Goal: Task Accomplishment & Management: Use online tool/utility

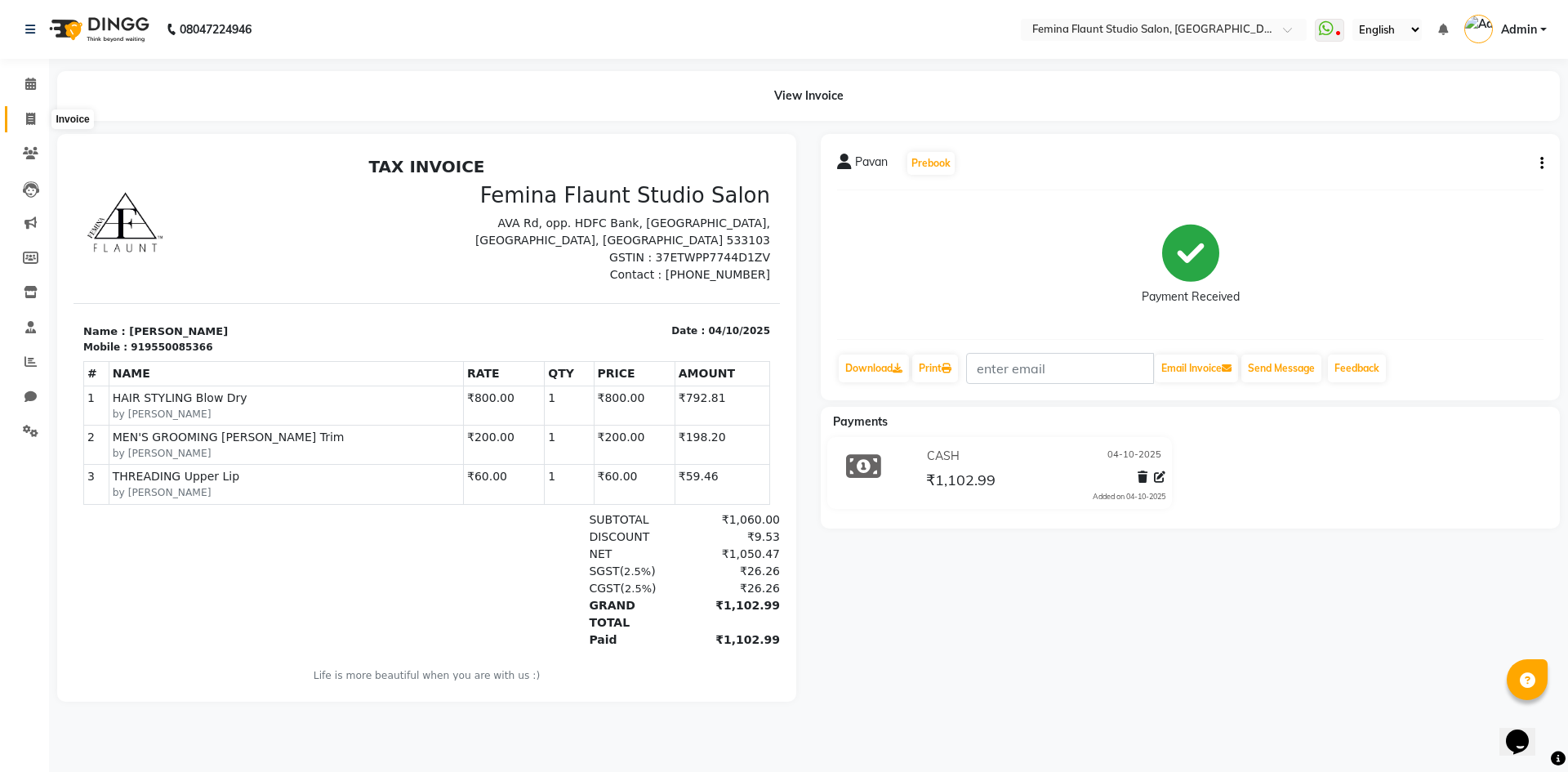
click at [38, 111] on span at bounding box center [31, 120] width 29 height 19
select select "service"
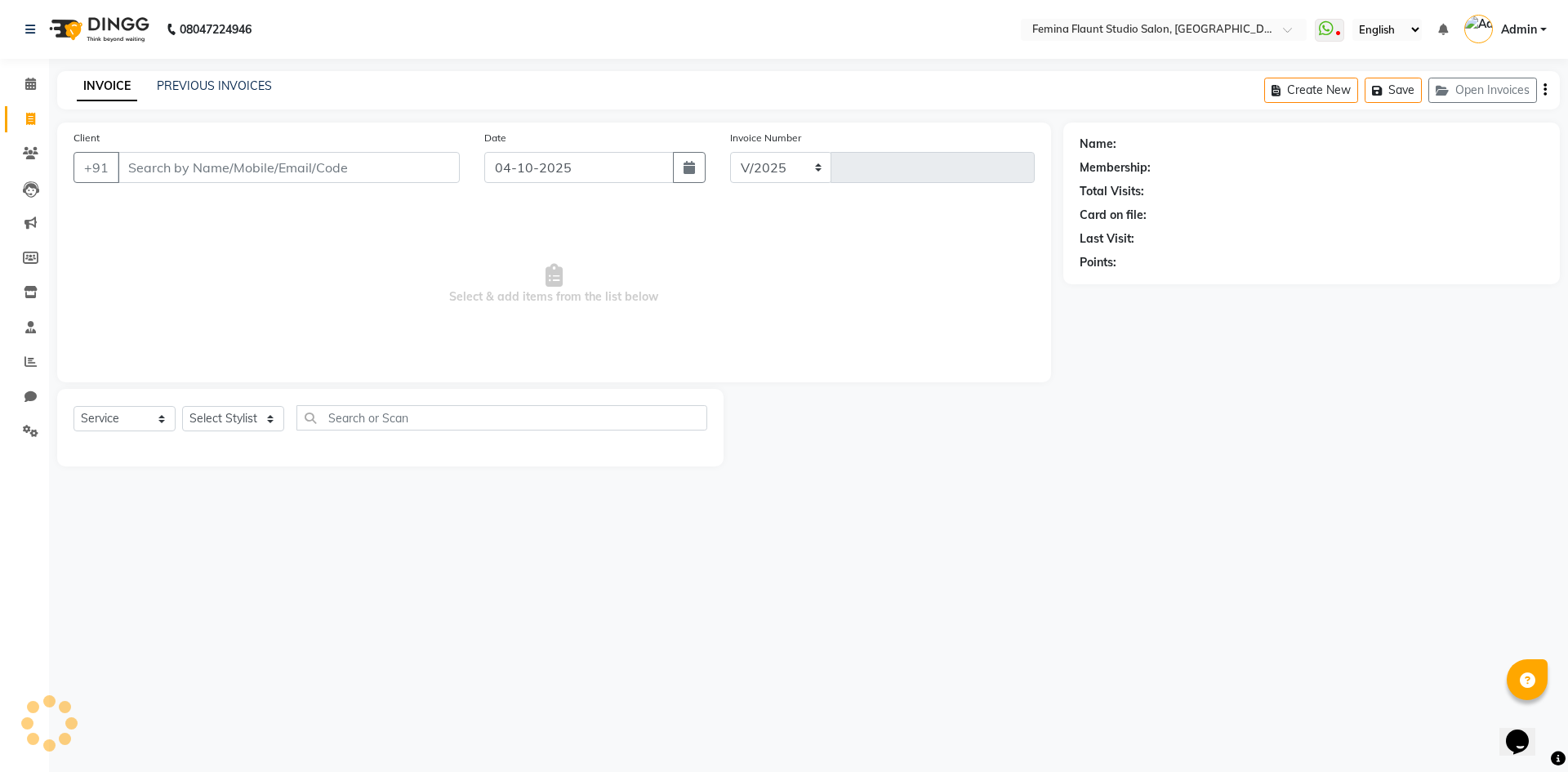
select select "8333"
type input "0682"
drag, startPoint x: 269, startPoint y: 169, endPoint x: 304, endPoint y: 167, distance: 35.1
click at [275, 169] on input "Client" at bounding box center [288, 167] width 342 height 31
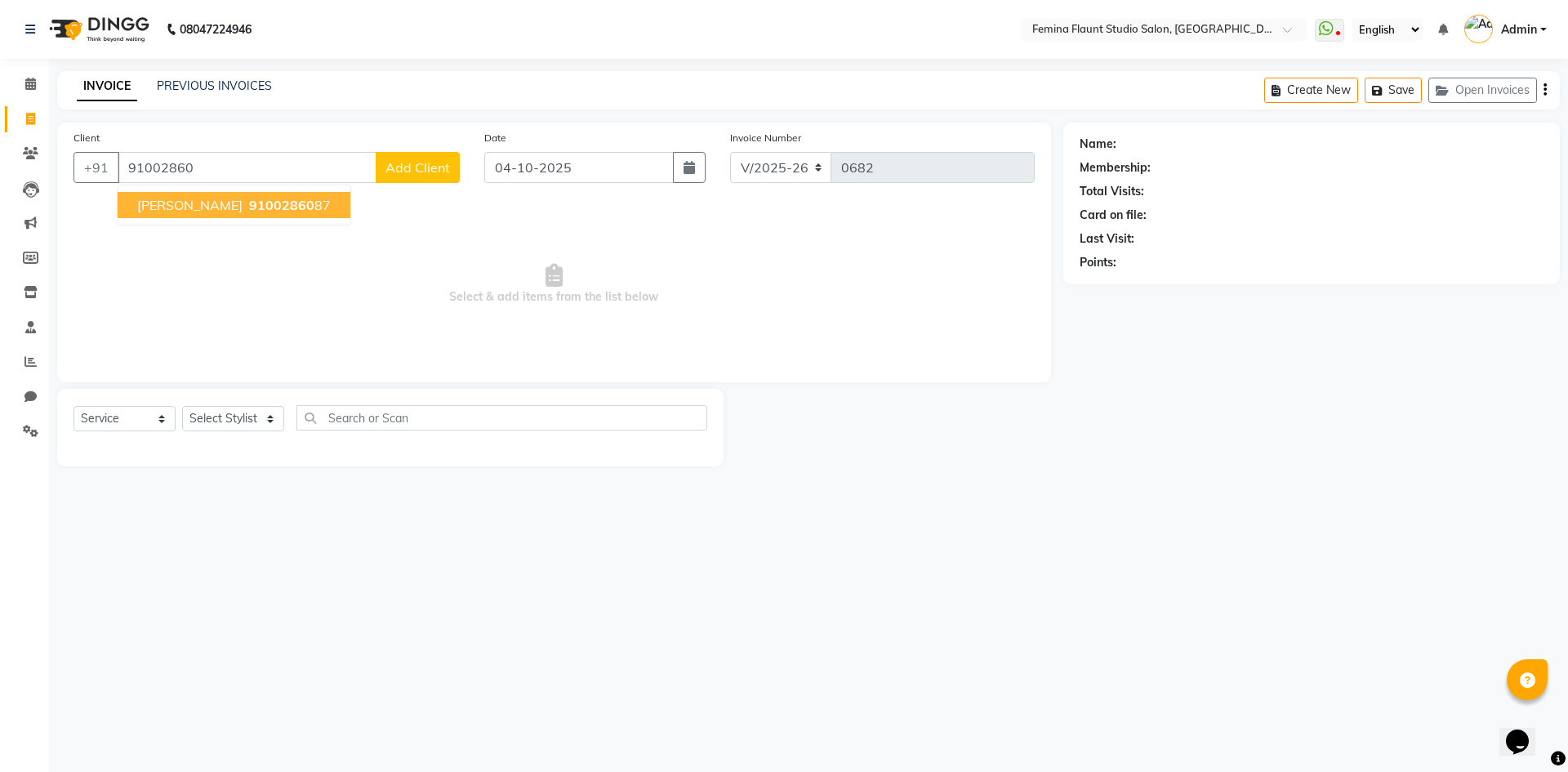
click at [228, 196] on button "[PERSON_NAME] 91002860 87" at bounding box center [234, 205] width 233 height 26
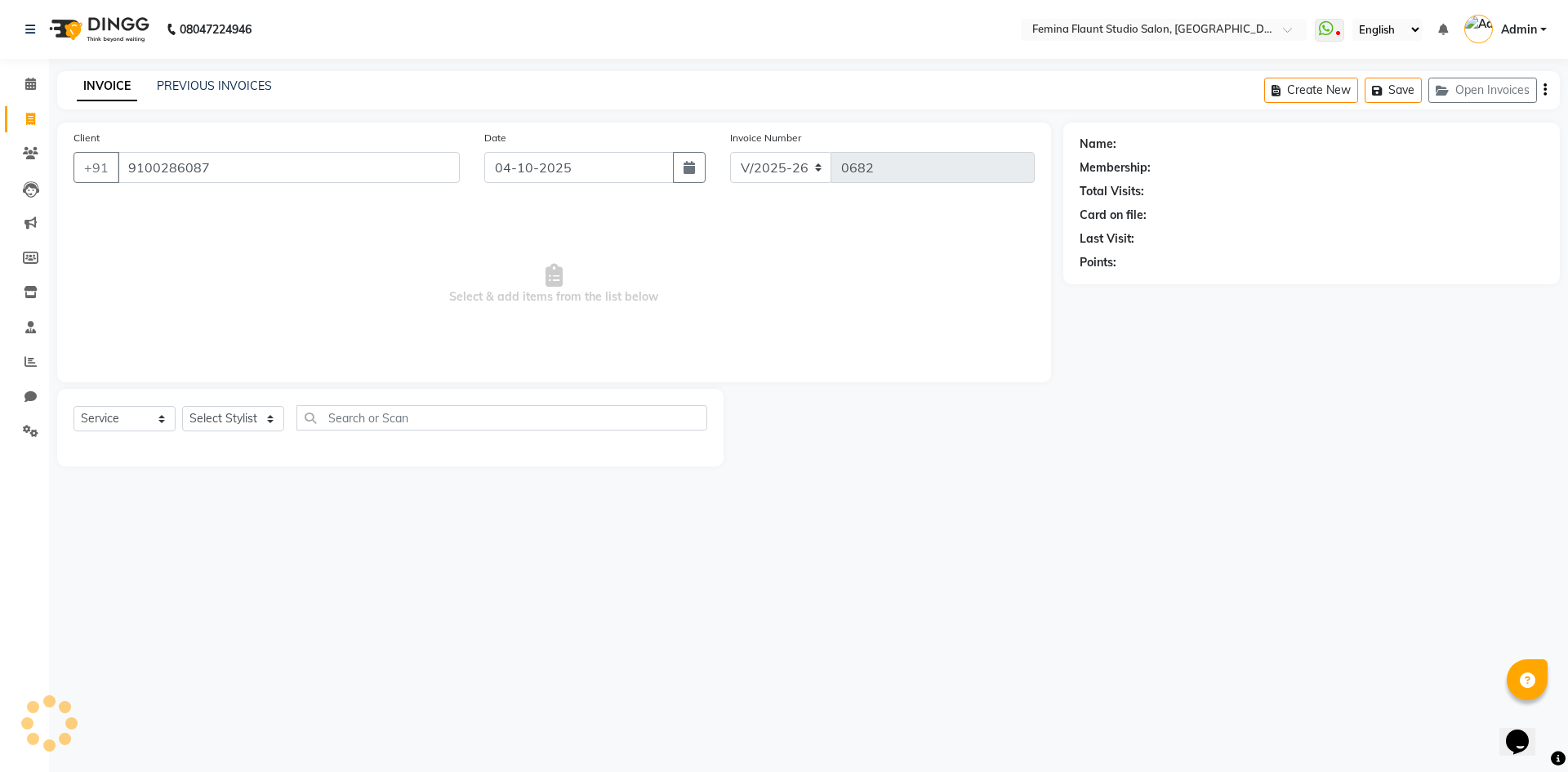
type input "9100286087"
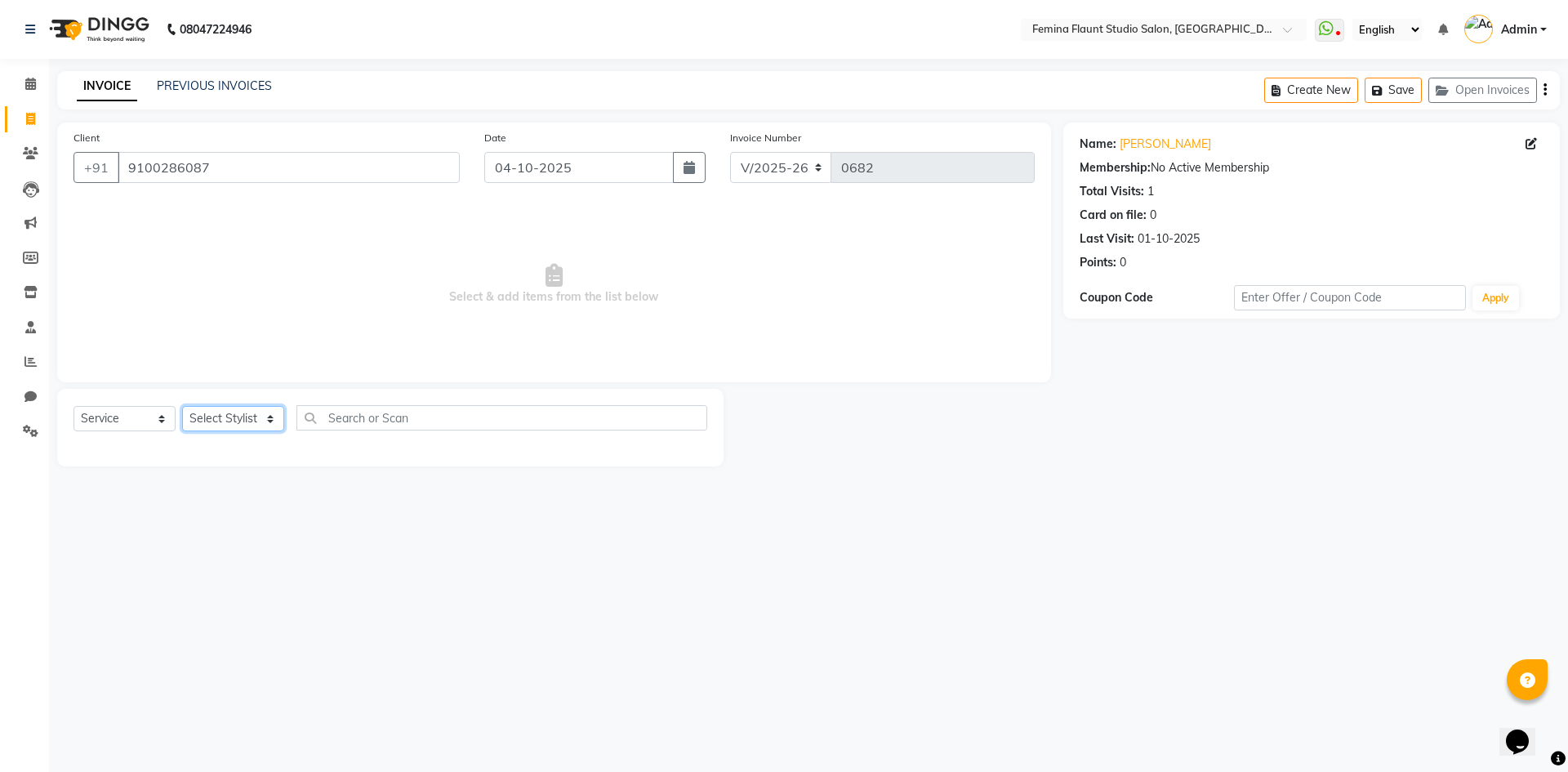
click at [269, 417] on select "Select Stylist Admin Durga [PERSON_NAME] [PERSON_NAME] Sri [PERSON_NAME] [PERSO…" at bounding box center [233, 419] width 102 height 26
select select "91625"
click at [182, 406] on select "Select Stylist Admin Durga [PERSON_NAME] [PERSON_NAME] Sri [PERSON_NAME] [PERSO…" at bounding box center [233, 419] width 102 height 26
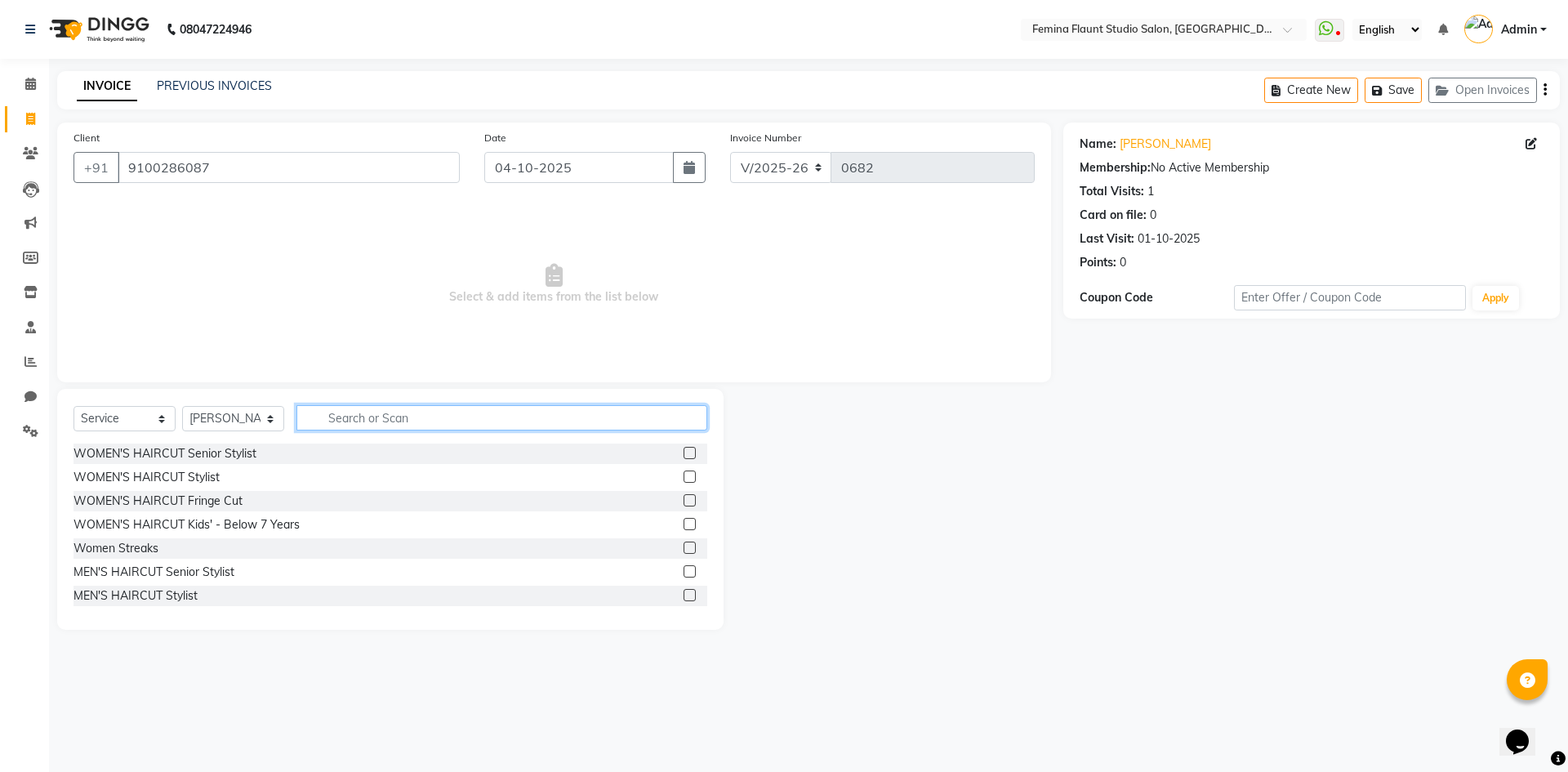
click at [385, 417] on input "text" at bounding box center [501, 418] width 410 height 26
type input "s"
type input "faci"
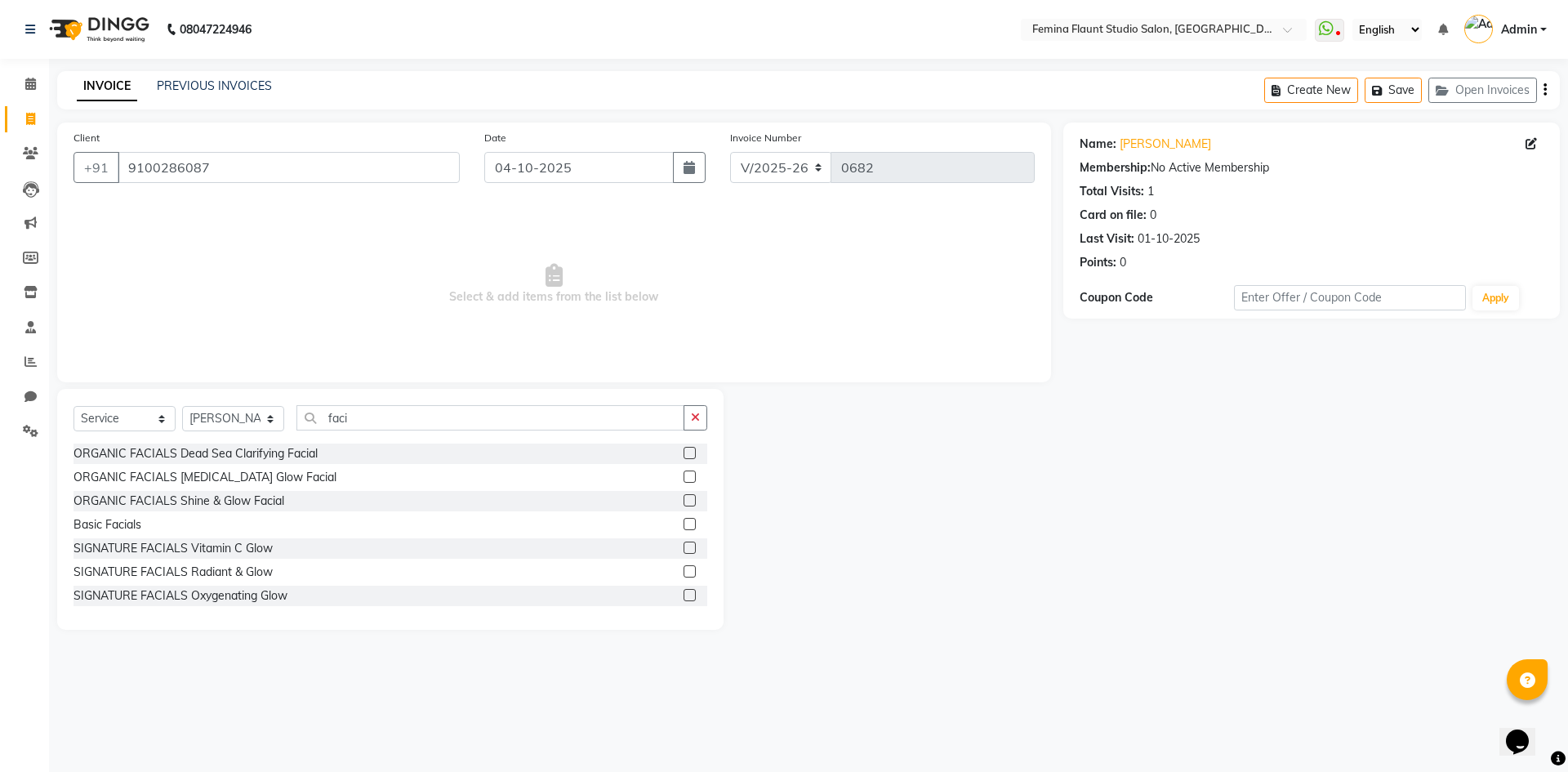
click at [683, 500] on label at bounding box center [689, 500] width 12 height 12
click at [683, 500] on input "checkbox" at bounding box center [688, 501] width 10 height 10
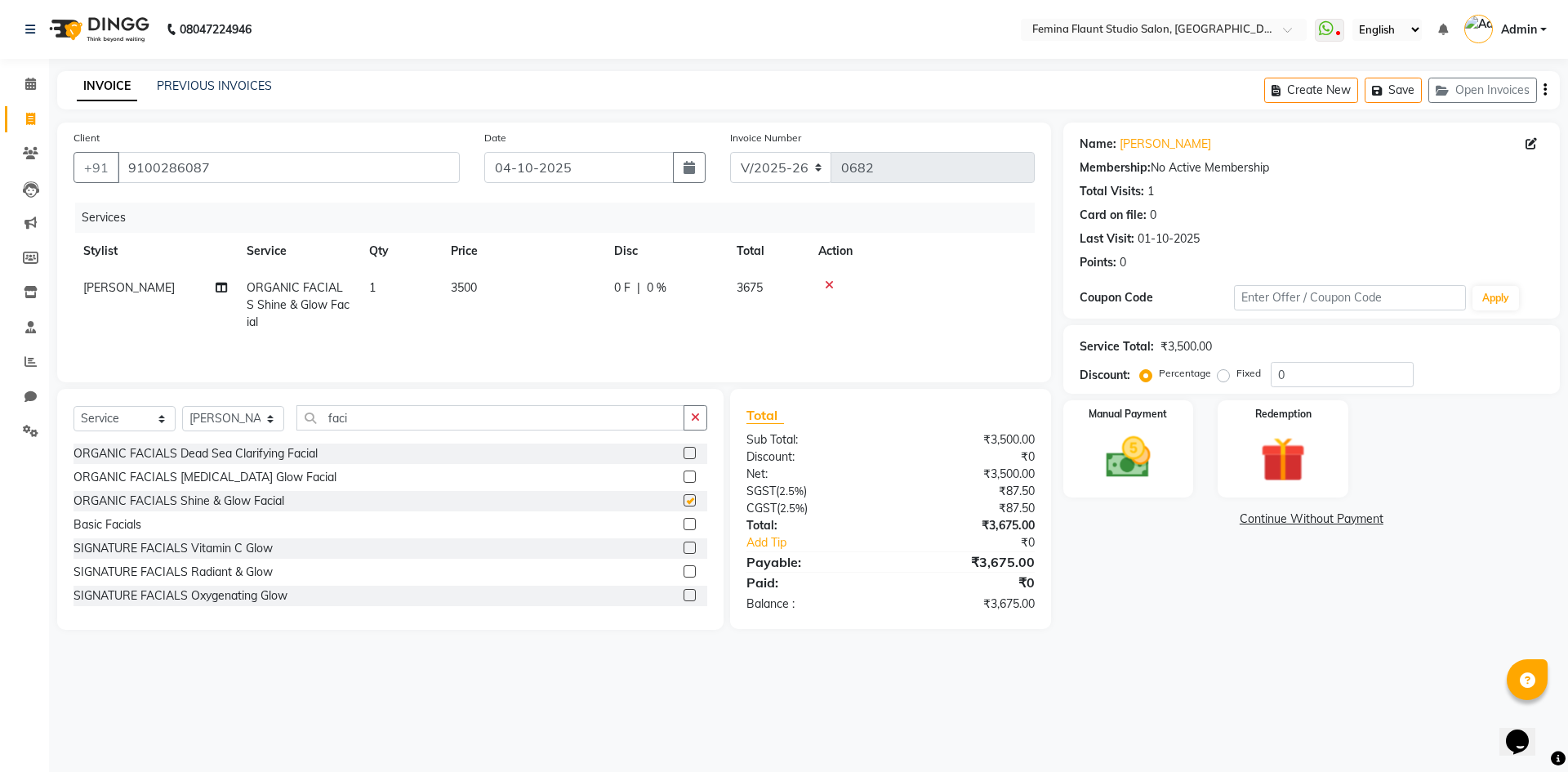
checkbox input "false"
click at [522, 413] on input "faci" at bounding box center [490, 418] width 388 height 26
type input "f"
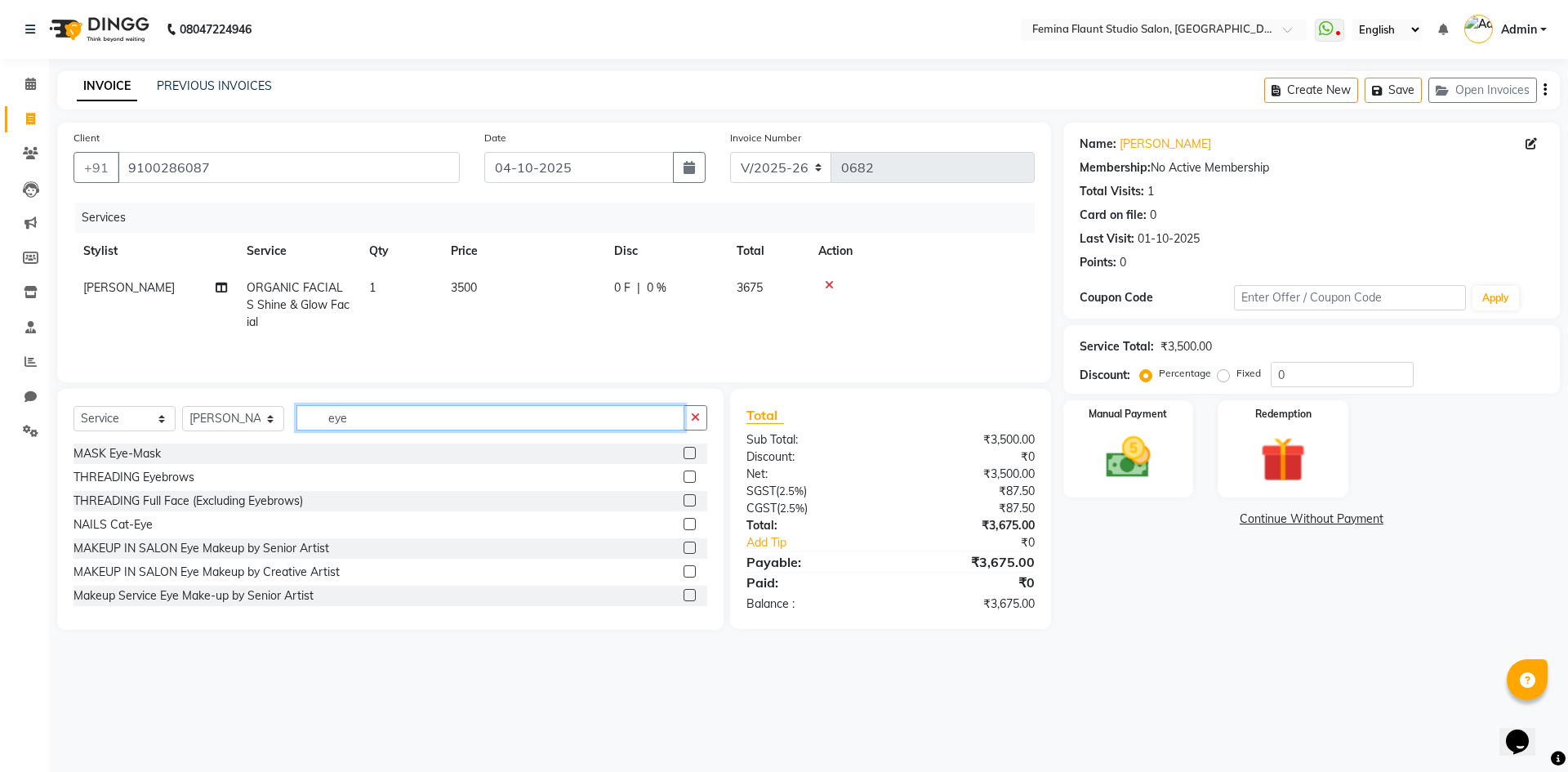
type input "eye"
click at [683, 475] on label at bounding box center [689, 476] width 12 height 12
click at [683, 475] on input "checkbox" at bounding box center [688, 477] width 10 height 10
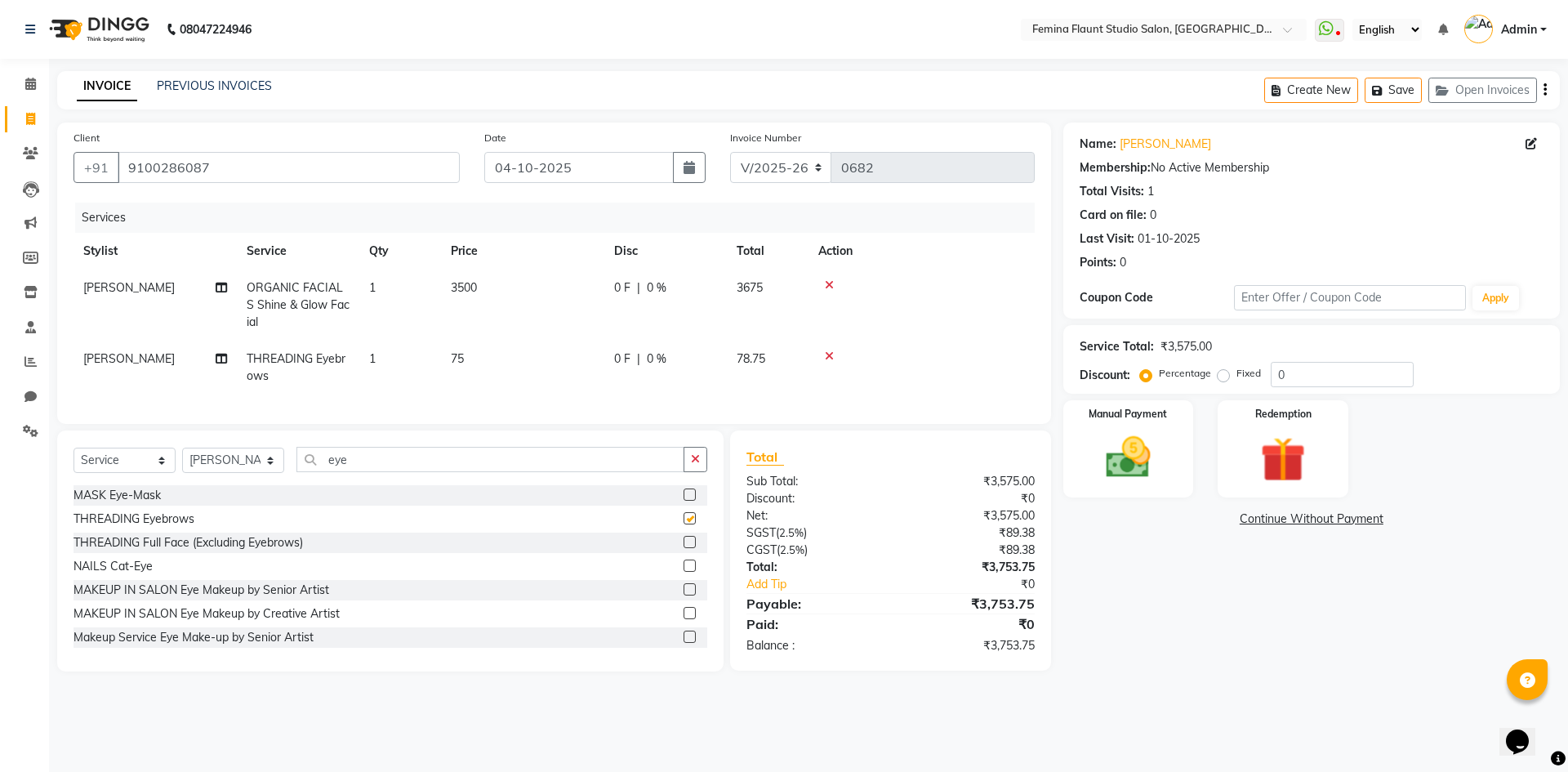
checkbox input "false"
click at [1146, 442] on img at bounding box center [1128, 457] width 76 height 54
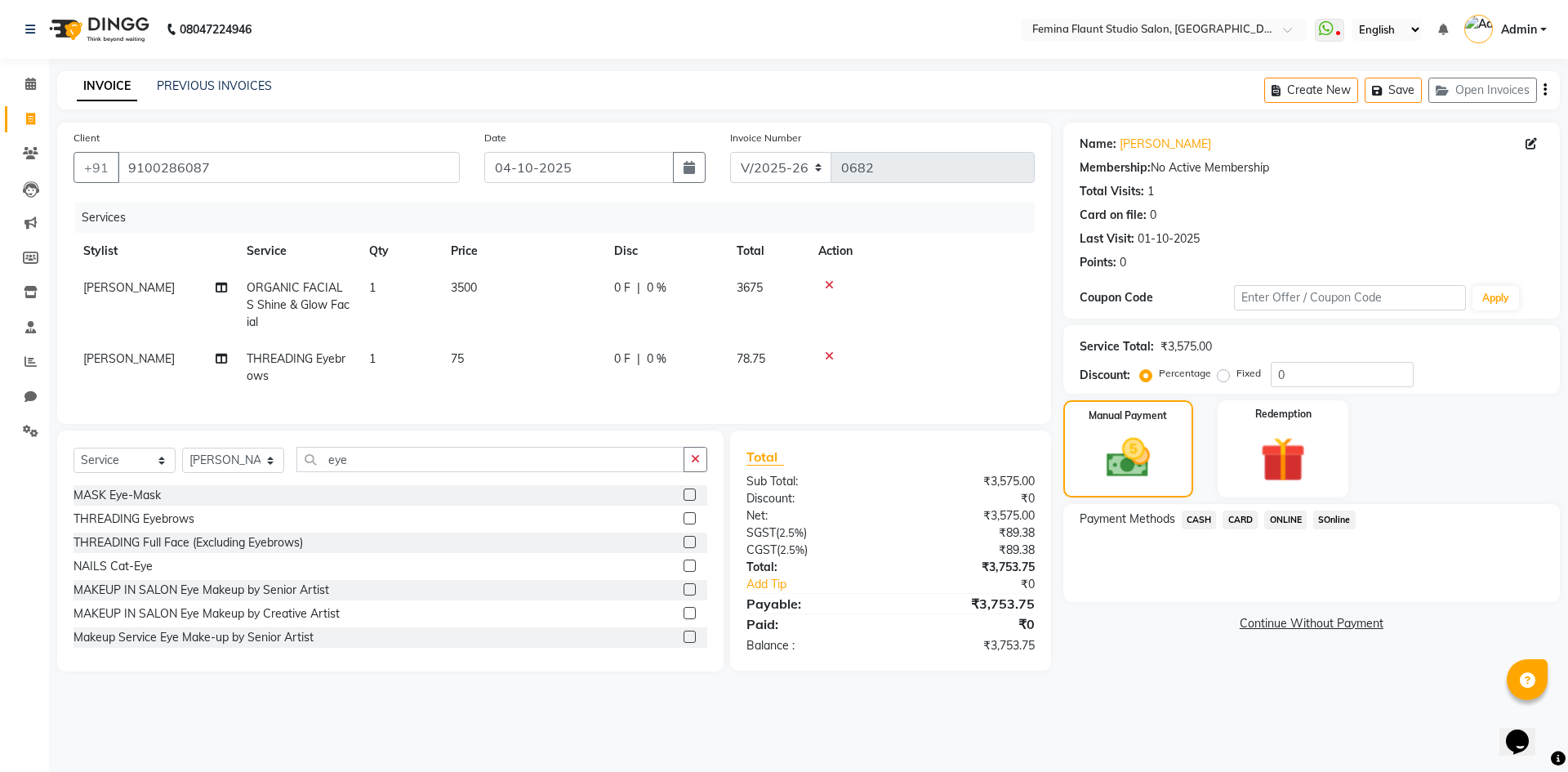
click at [1328, 520] on span "SOnline" at bounding box center [1334, 520] width 42 height 19
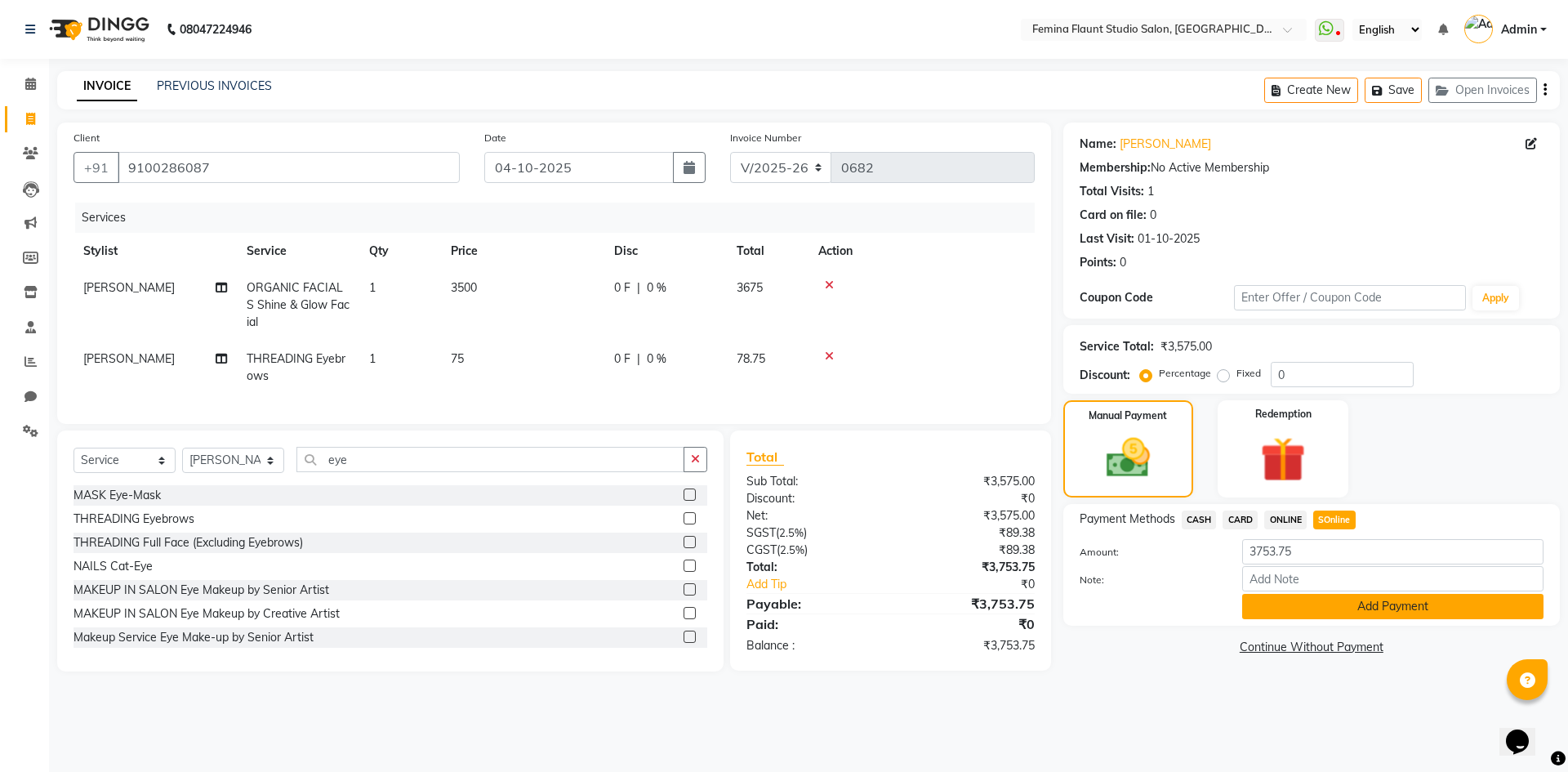
click at [1346, 605] on button "Add Payment" at bounding box center [1392, 607] width 302 height 26
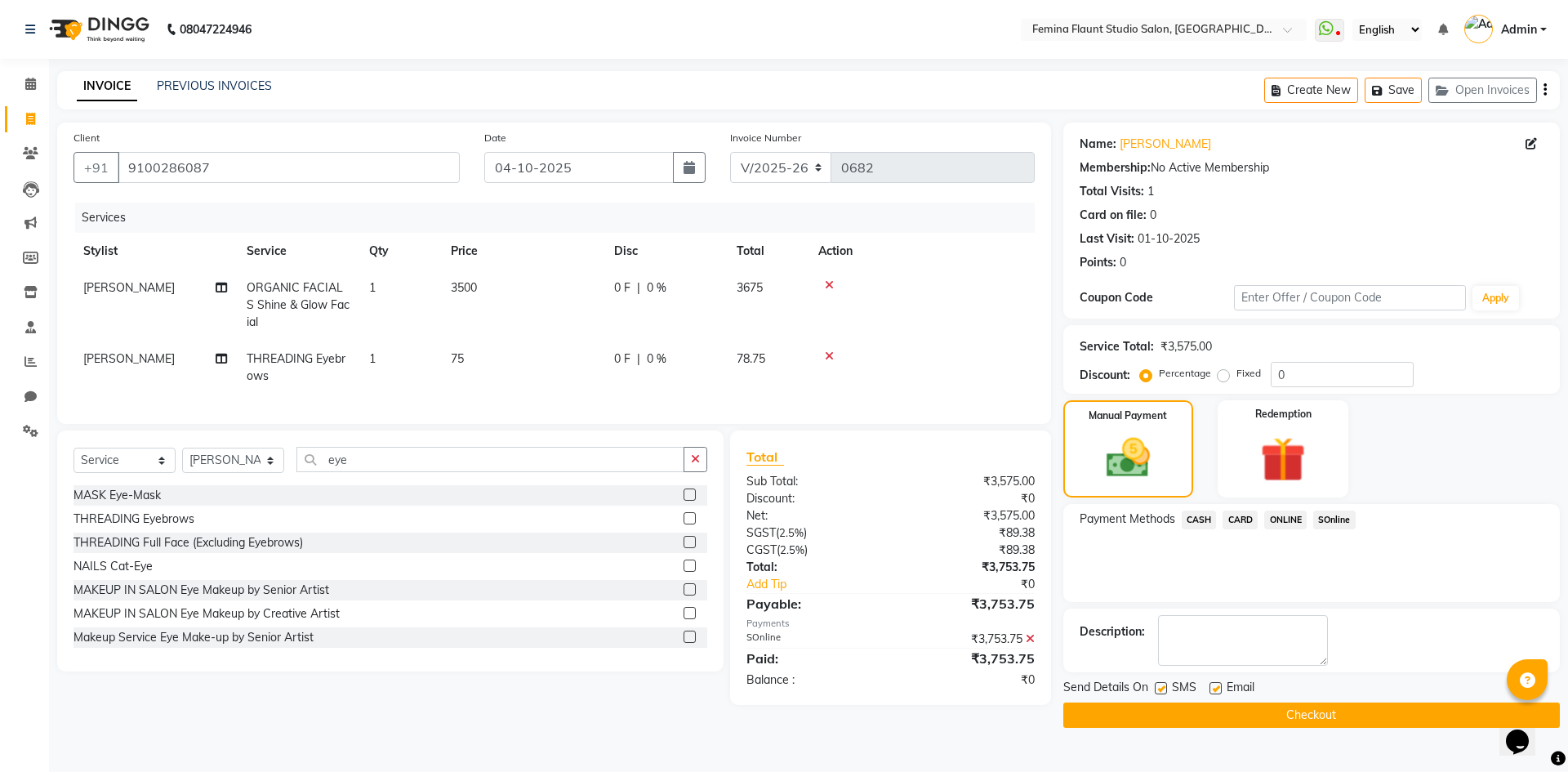
click at [1271, 714] on button "Checkout" at bounding box center [1311, 715] width 496 height 26
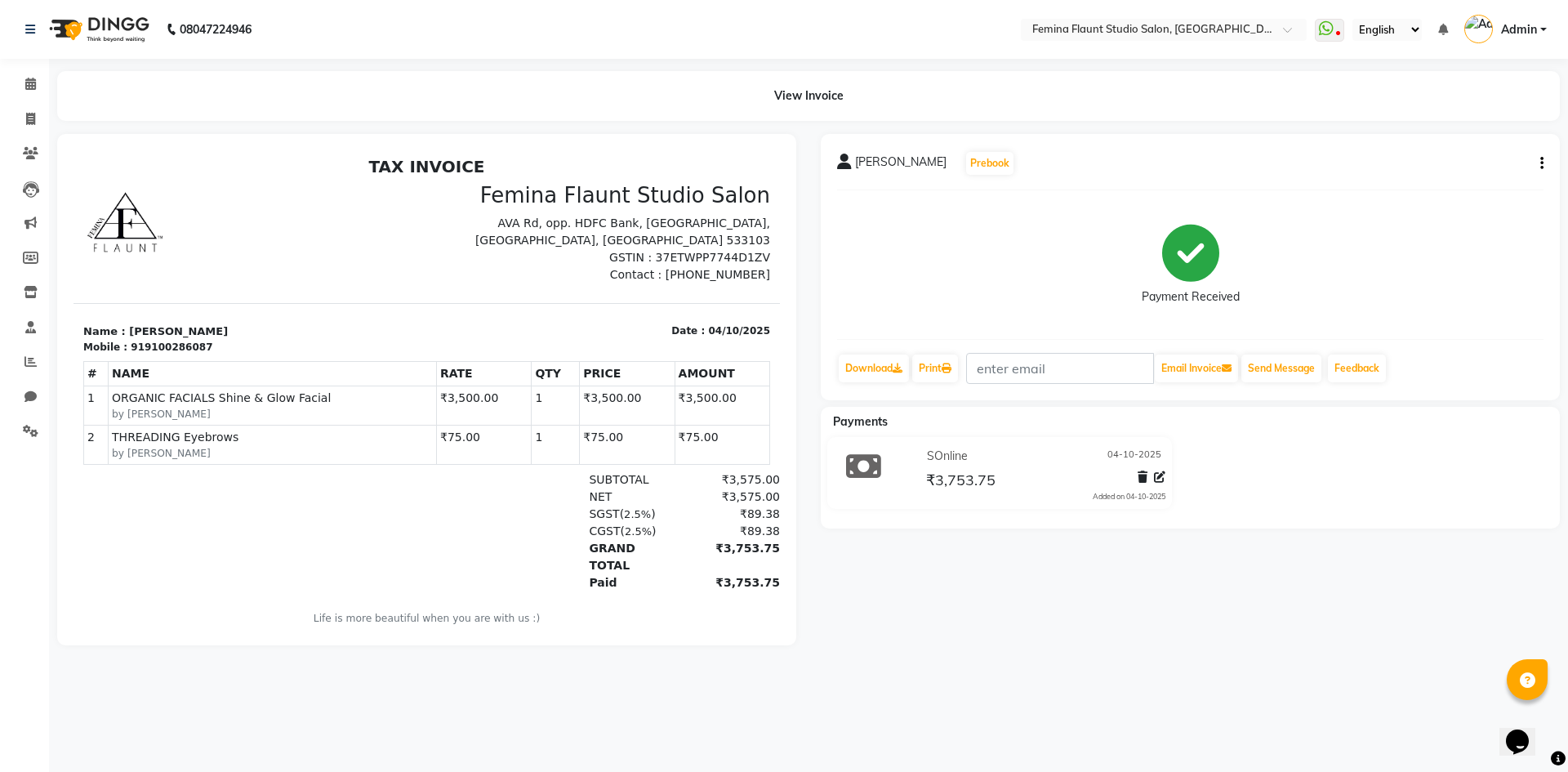
click at [1272, 720] on div "08047224946 Select Location × Femina Flaunt [GEOGRAPHIC_DATA] WhatsApp Status ✕…" at bounding box center [784, 386] width 1568 height 772
